Goal: Task Accomplishment & Management: Manage account settings

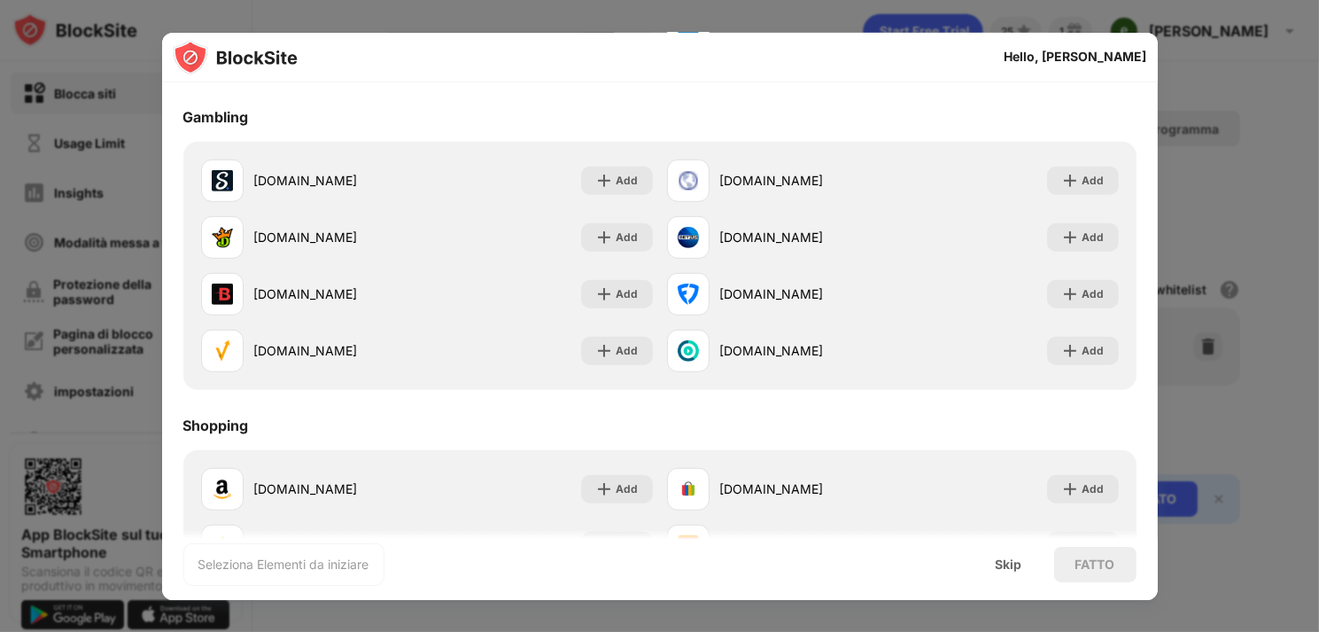
scroll to position [1811, 0]
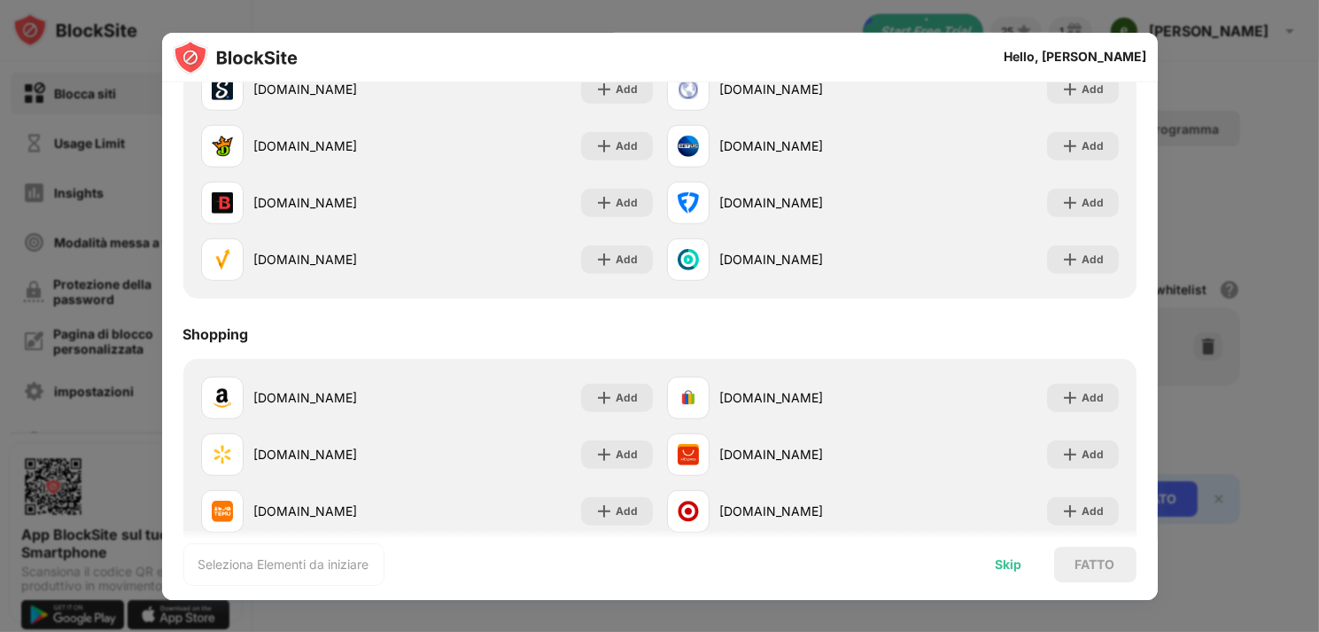
click at [1005, 566] on div "Skip" at bounding box center [1009, 564] width 27 height 14
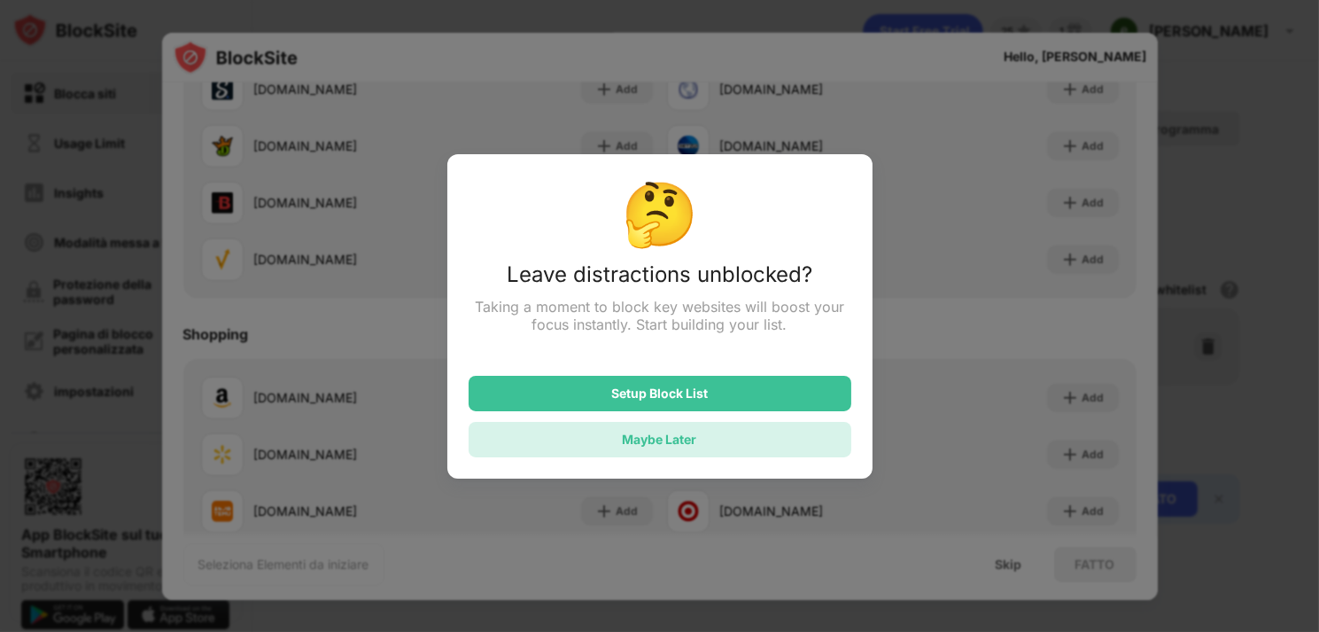
click at [644, 438] on div "Maybe Later" at bounding box center [660, 438] width 74 height 15
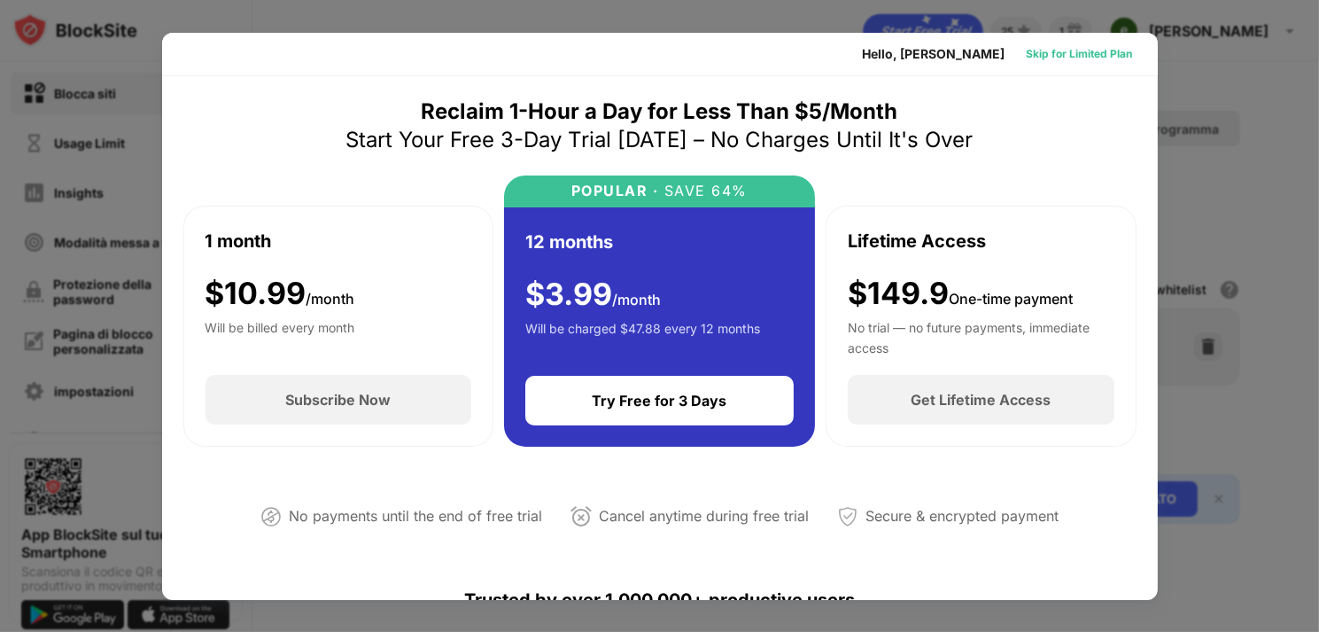
click at [1071, 52] on div "Skip for Limited Plan" at bounding box center [1080, 54] width 106 height 18
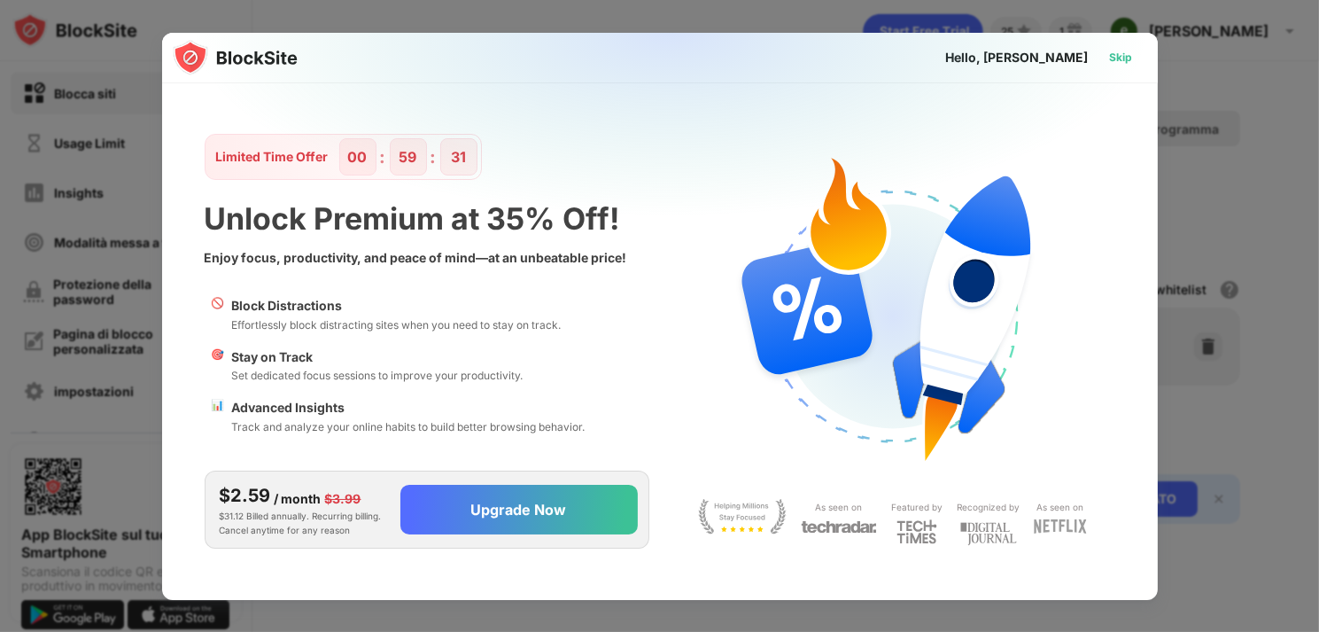
click at [1114, 61] on div "Skip" at bounding box center [1121, 58] width 23 height 18
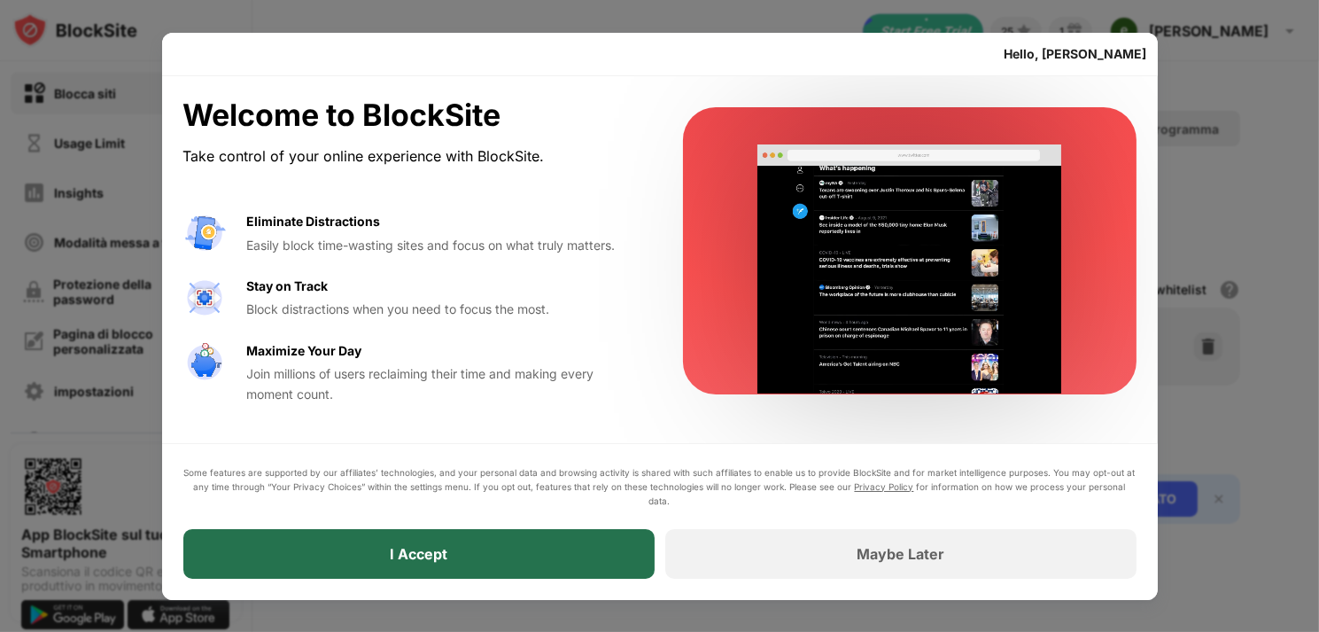
click at [601, 552] on div "I Accept" at bounding box center [418, 554] width 471 height 50
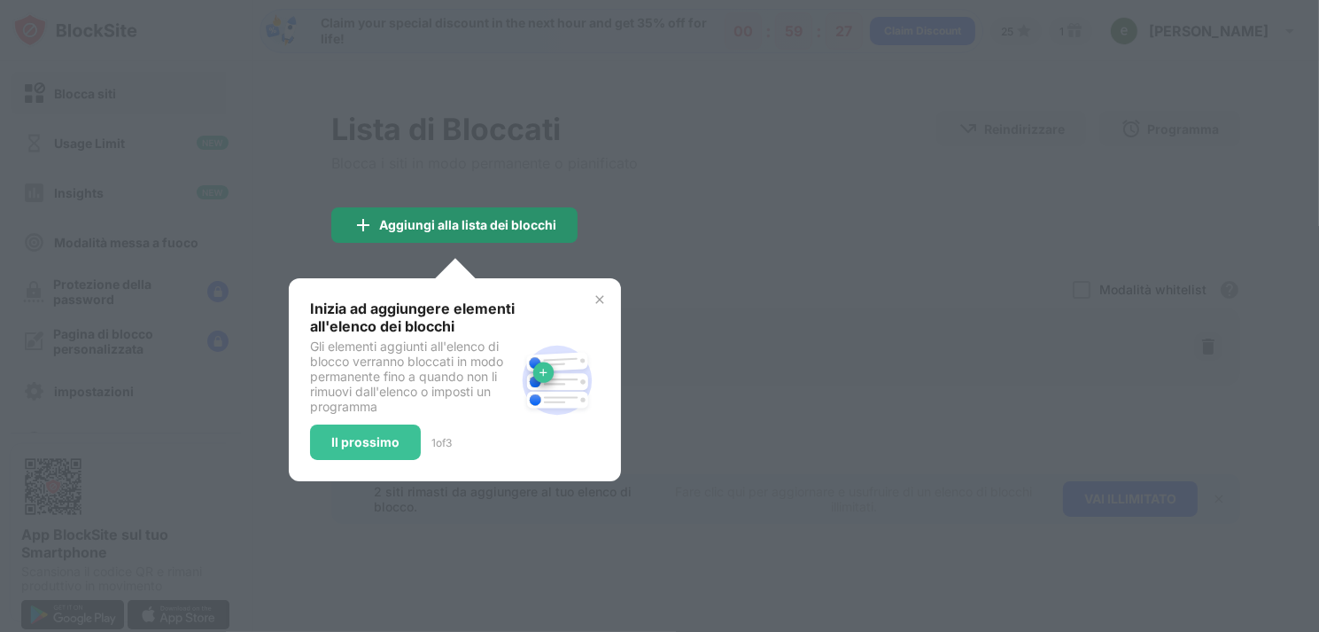
click at [511, 223] on div "Aggiungi alla lista dei blocchi" at bounding box center [467, 225] width 177 height 14
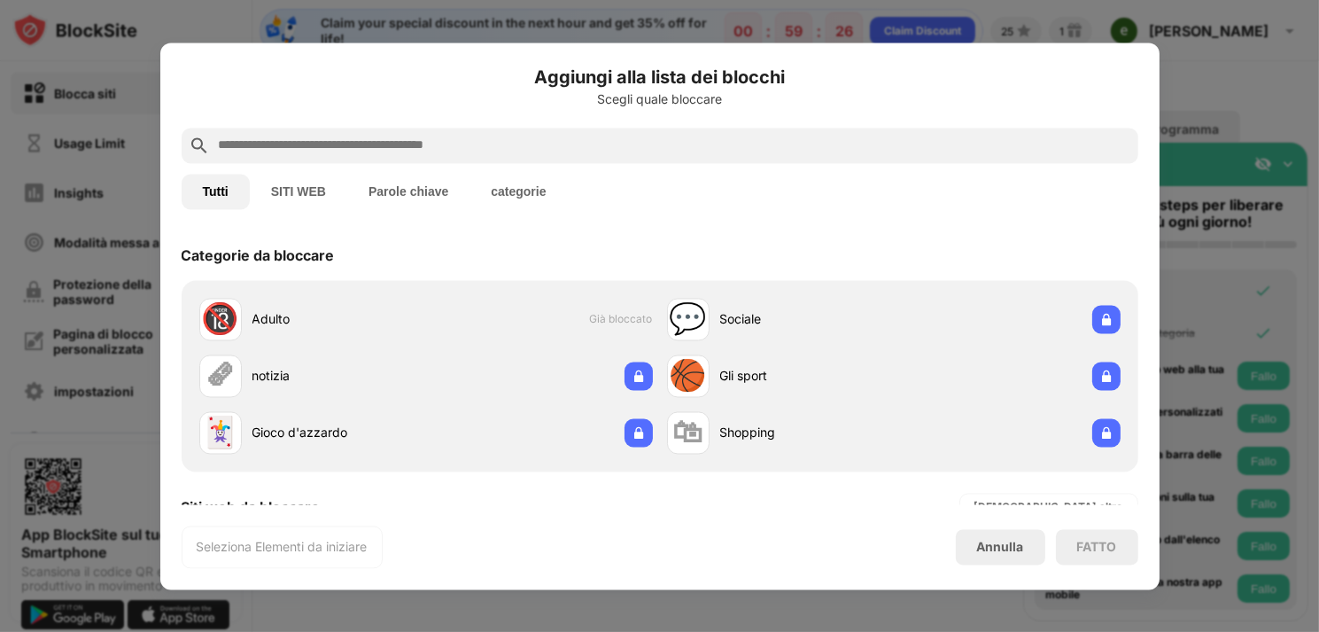
click at [470, 141] on input "text" at bounding box center [674, 145] width 914 height 21
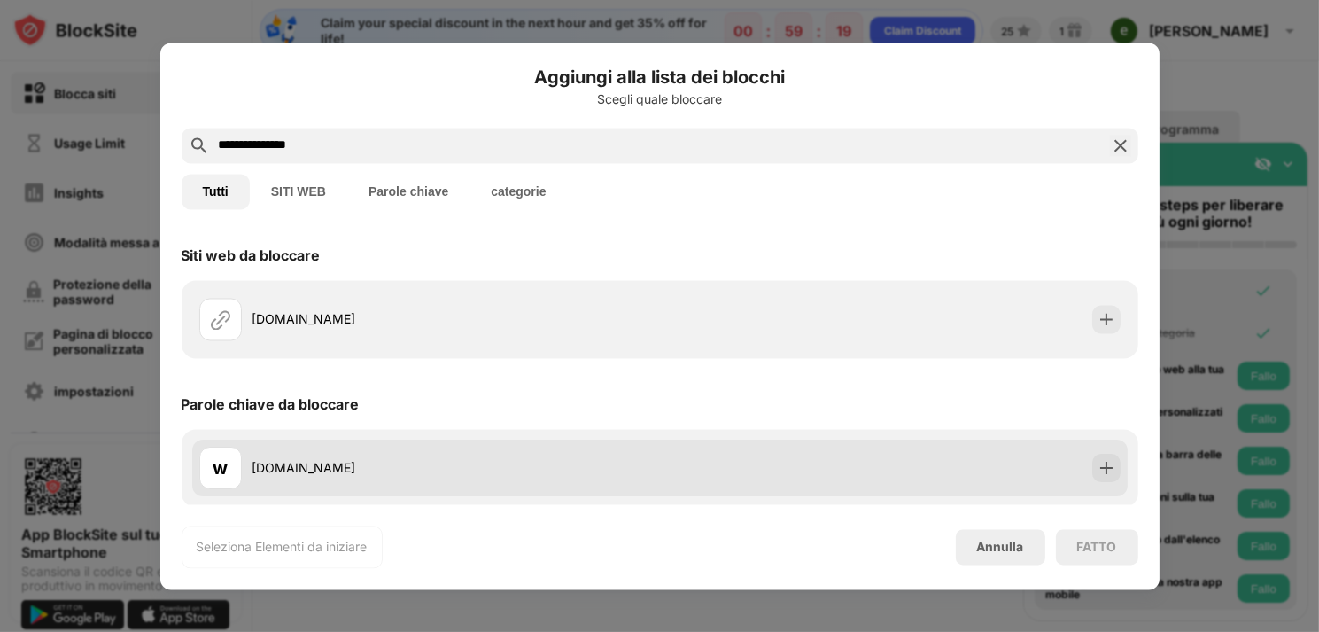
type input "**********"
click at [516, 454] on div "w www.corriere.it" at bounding box center [429, 467] width 461 height 43
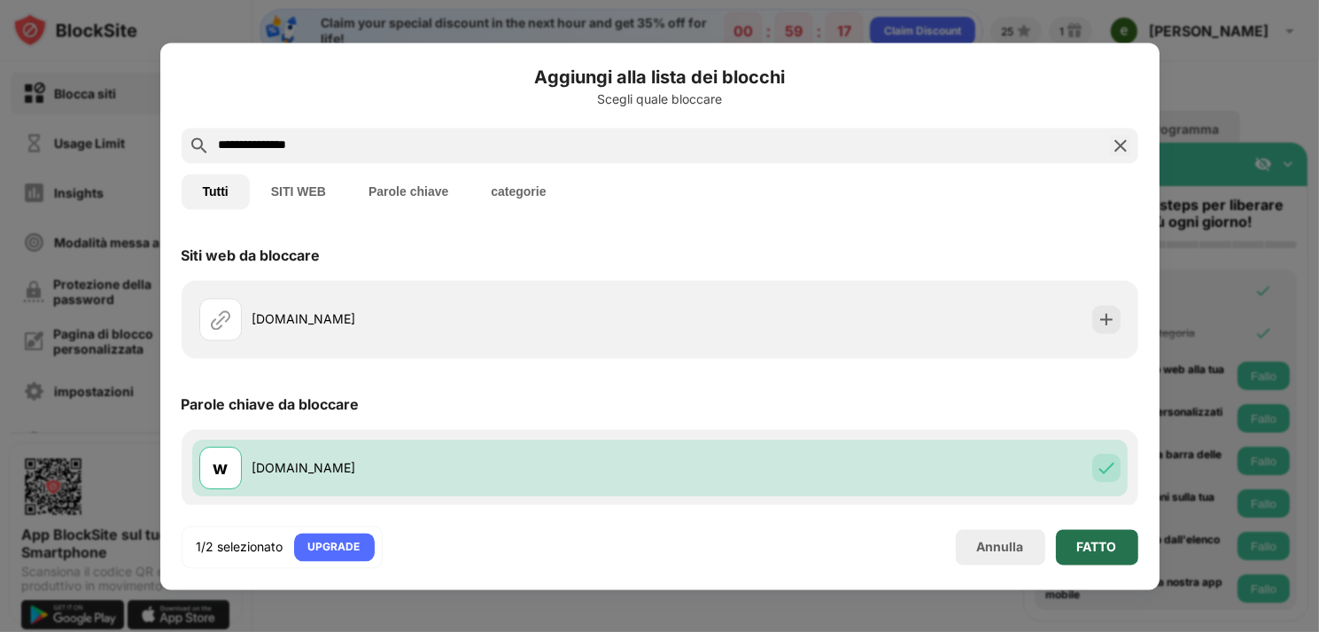
click at [1123, 540] on div "FATTO" at bounding box center [1097, 546] width 82 height 35
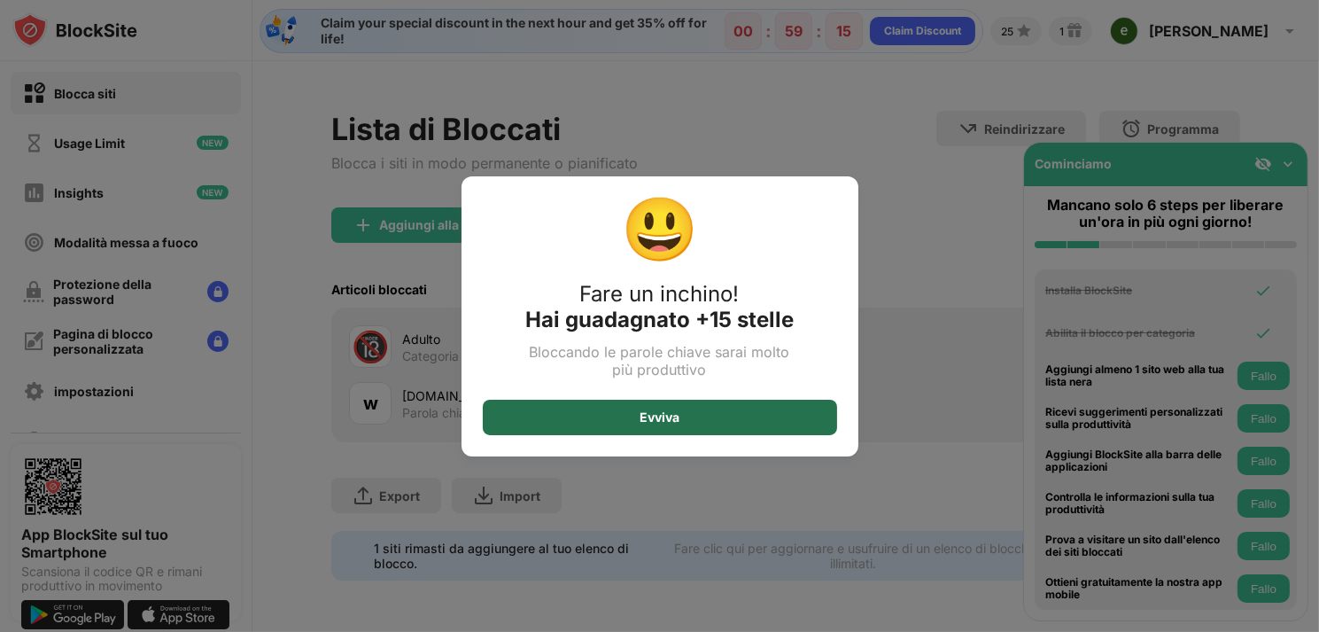
click at [682, 417] on div "Evviva" at bounding box center [660, 417] width 354 height 35
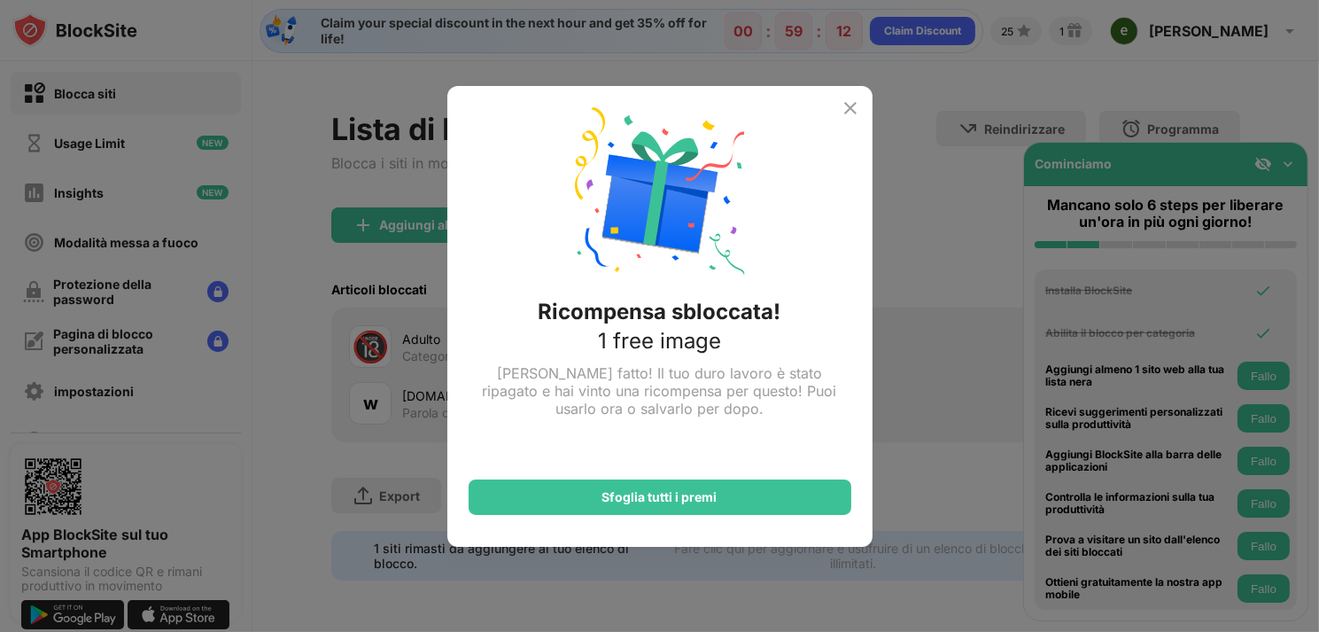
click at [846, 112] on img at bounding box center [850, 107] width 21 height 21
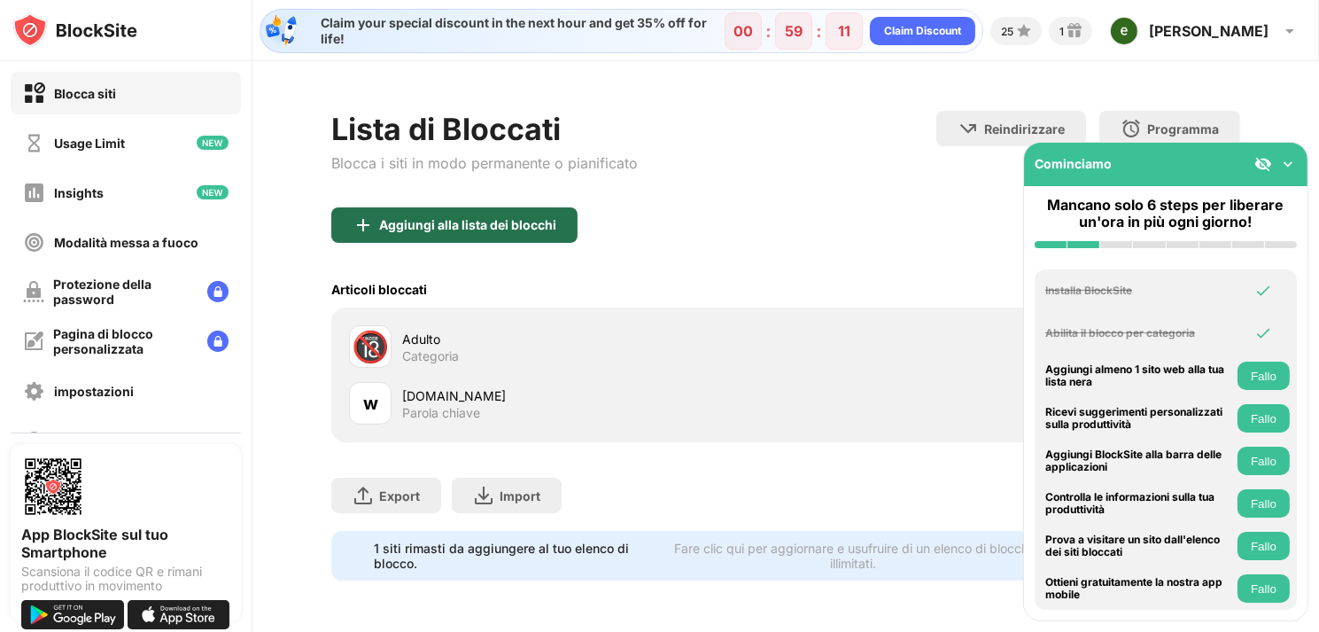
click at [461, 221] on div "Aggiungi alla lista dei blocchi" at bounding box center [467, 225] width 177 height 14
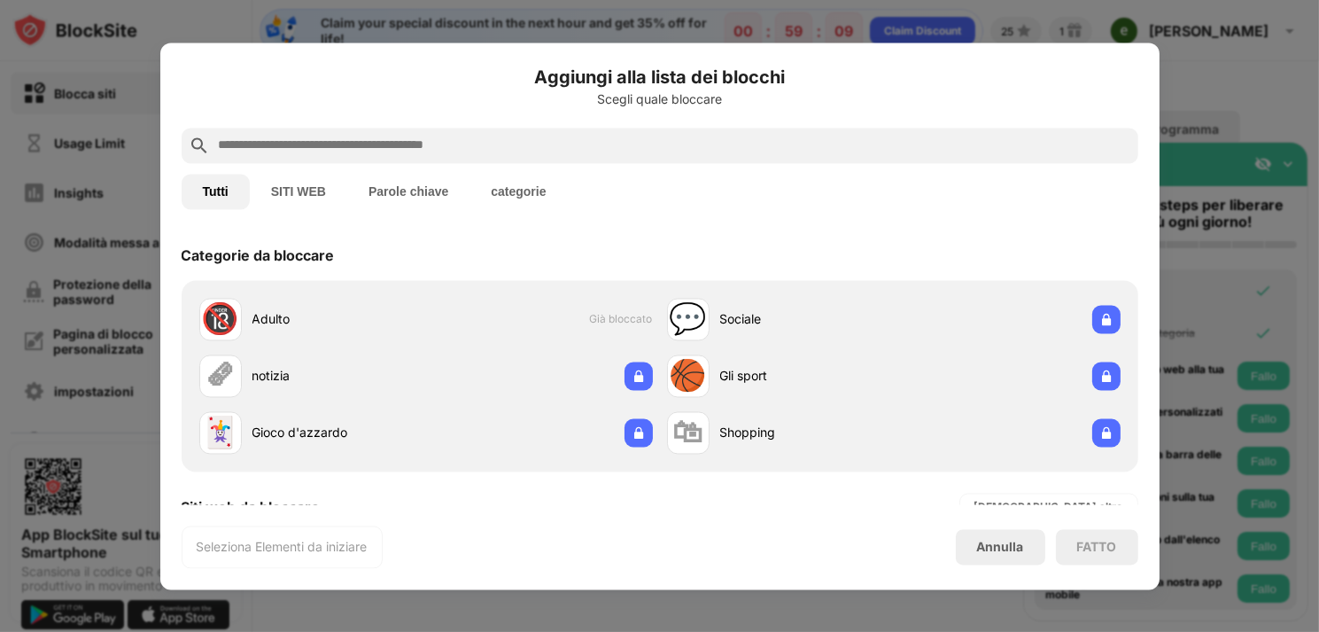
click at [460, 153] on input "text" at bounding box center [674, 145] width 914 height 21
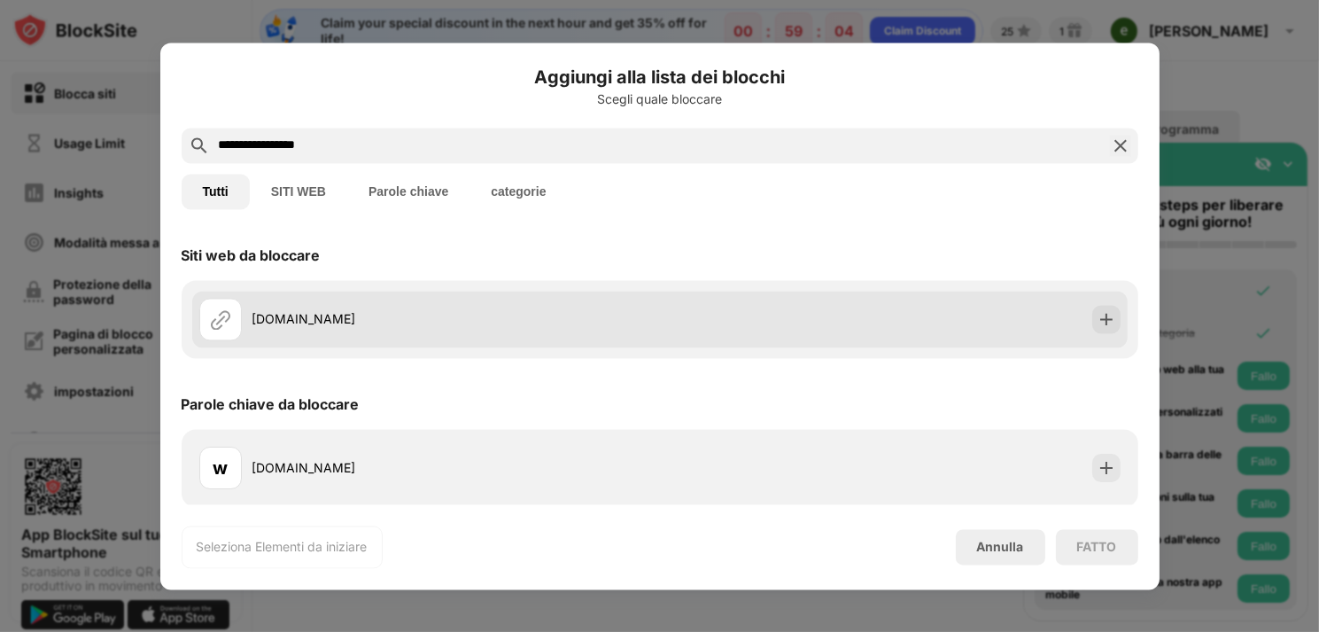
type input "**********"
click at [731, 321] on div "repubblica.it" at bounding box center [659, 319] width 935 height 57
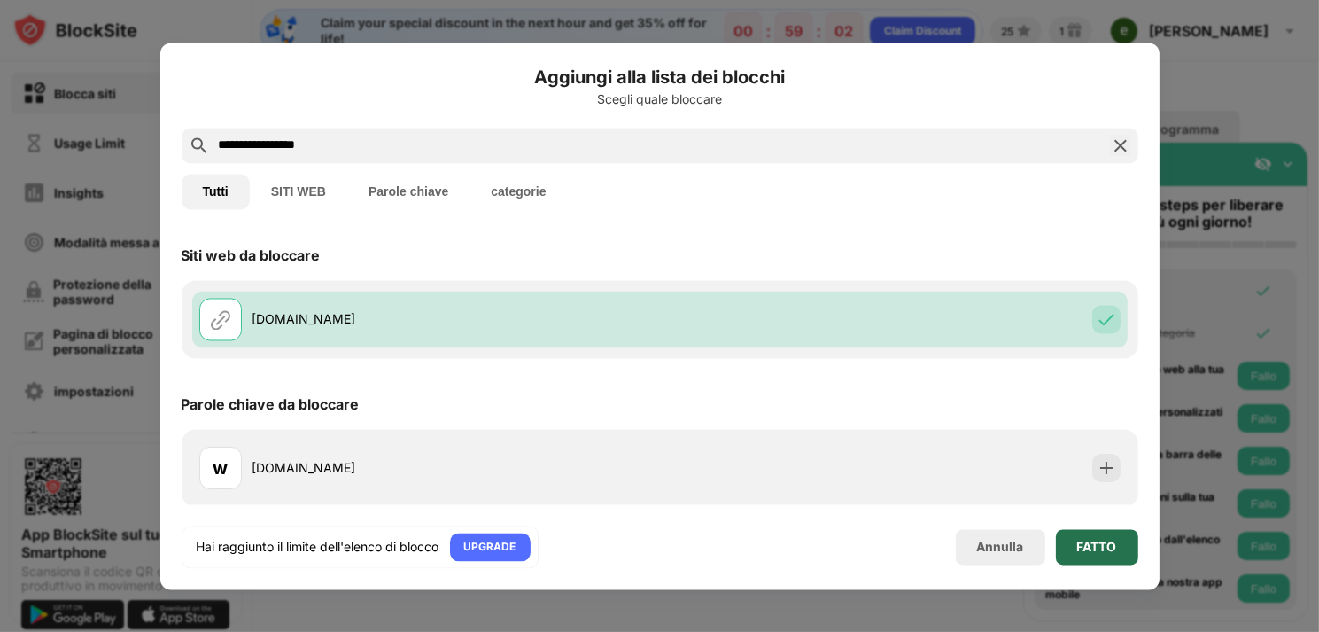
click at [1133, 543] on div "FATTO" at bounding box center [1097, 546] width 82 height 35
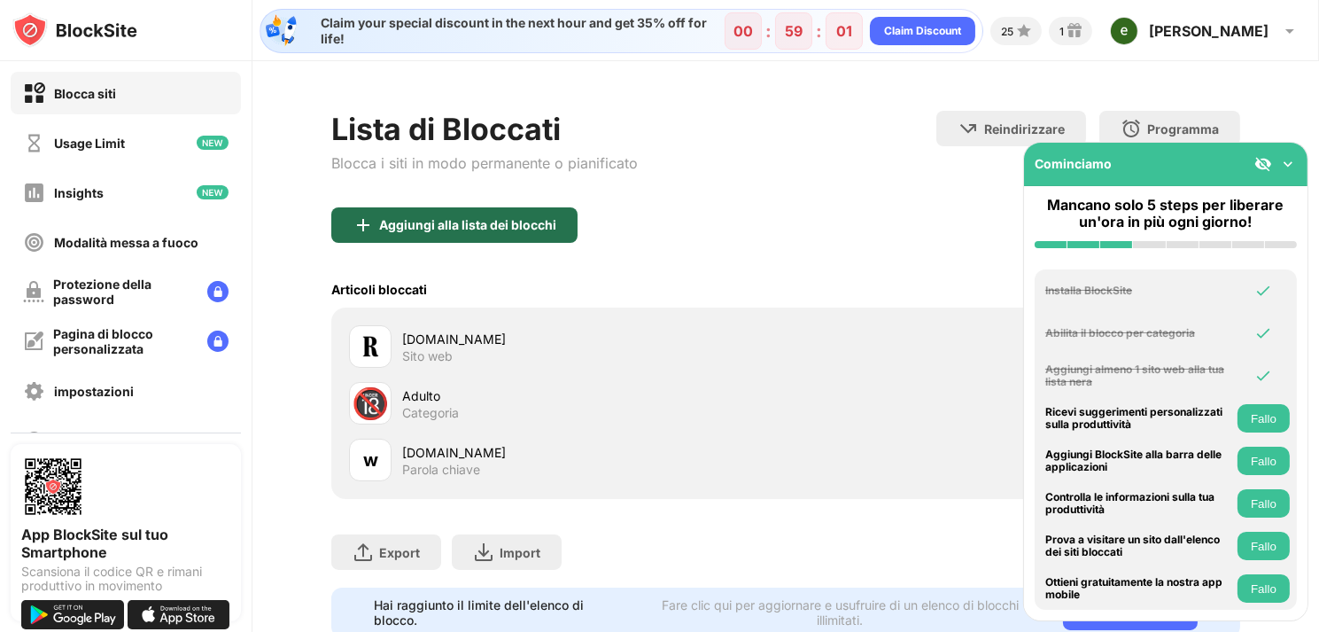
click at [531, 226] on div "Aggiungi alla lista dei blocchi" at bounding box center [467, 225] width 177 height 14
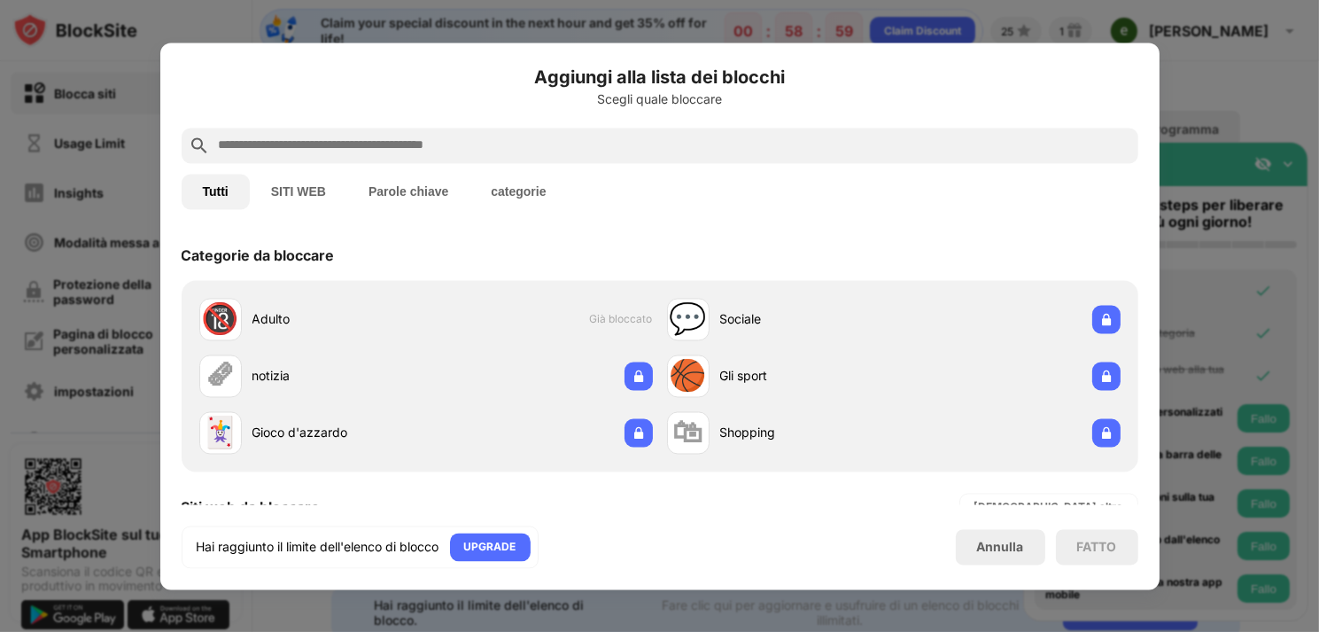
click at [513, 143] on input "text" at bounding box center [674, 145] width 914 height 21
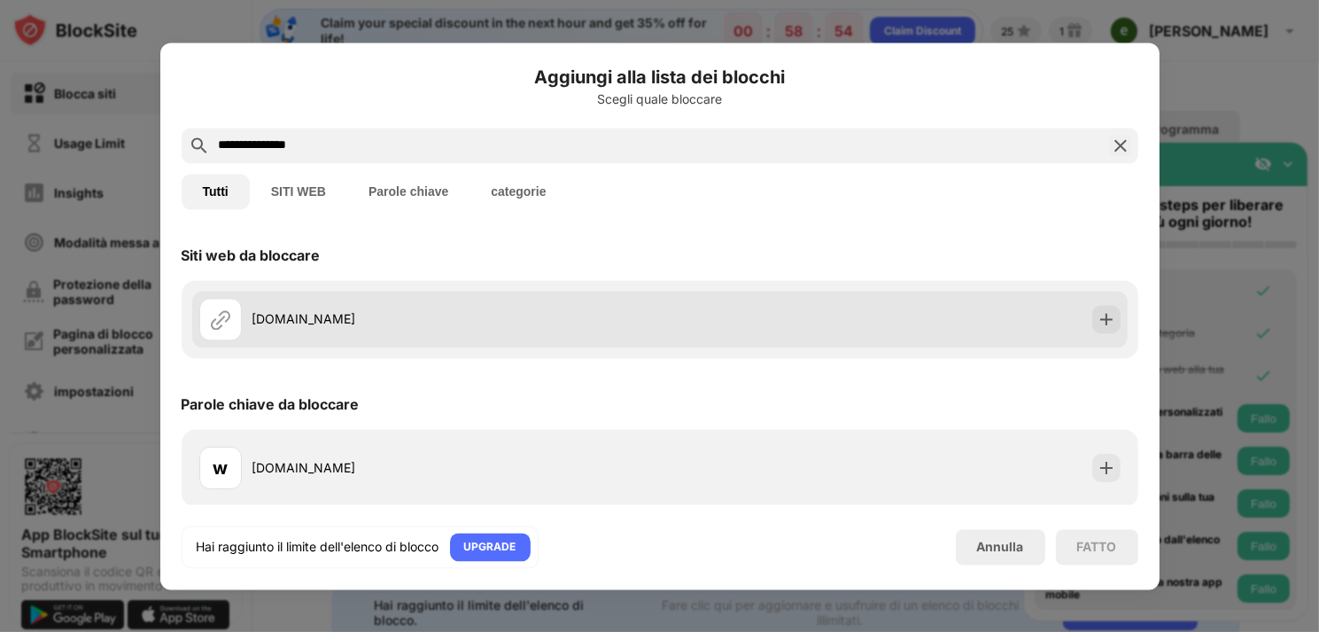
type input "**********"
click at [400, 306] on div "gazzetta.it" at bounding box center [429, 319] width 461 height 43
click at [276, 316] on div "gazzetta.it" at bounding box center [455, 319] width 407 height 19
click at [395, 316] on div "gazzetta.it" at bounding box center [455, 319] width 407 height 19
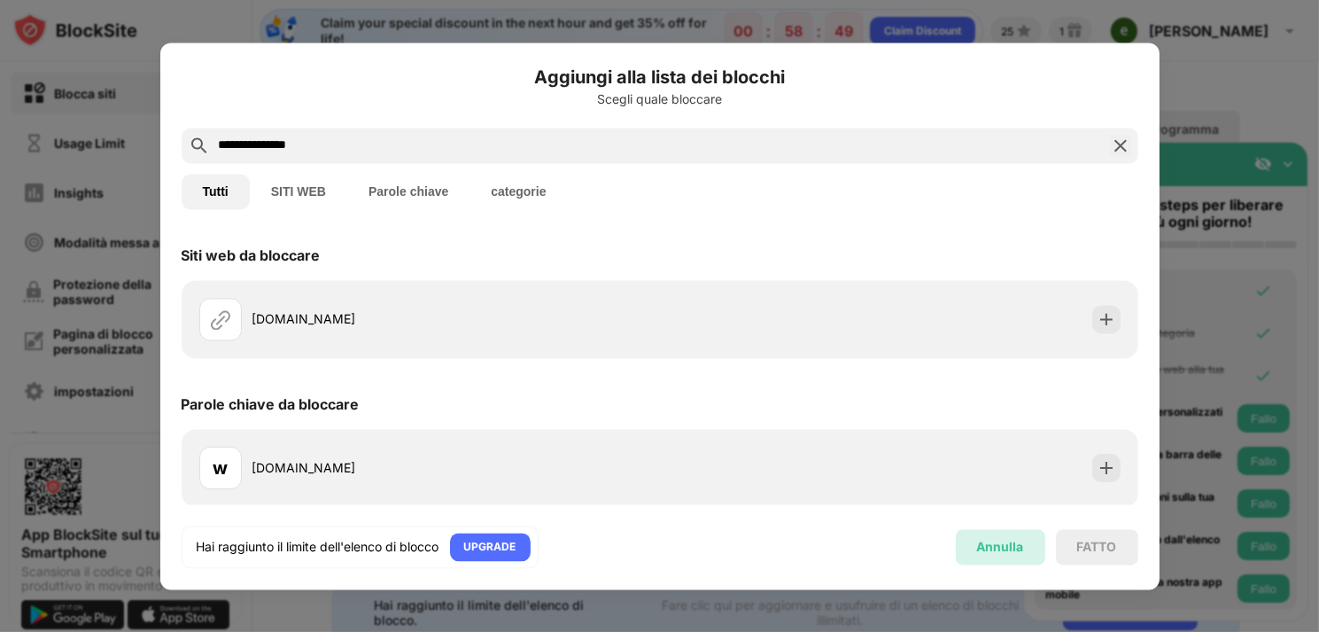
click at [1019, 531] on div "Annulla" at bounding box center [1000, 546] width 89 height 35
